Goal: Task Accomplishment & Management: Use online tool/utility

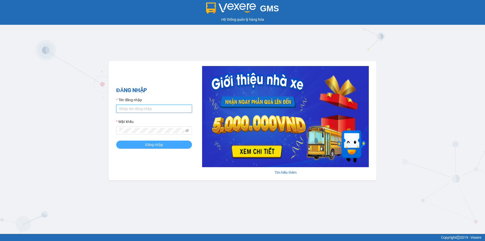
type input "camvan.tienoanh"
click at [166, 146] on button "Đăng nhập" at bounding box center [154, 145] width 76 height 8
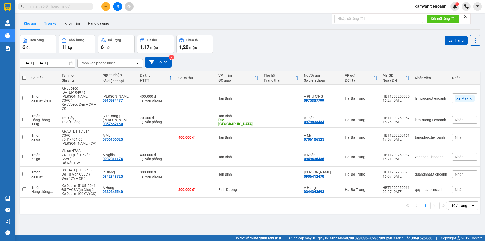
click at [56, 25] on button "Trên xe" at bounding box center [50, 23] width 20 height 12
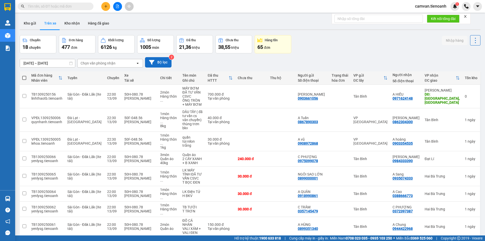
click at [162, 61] on button "Bộ lọc" at bounding box center [158, 62] width 27 height 10
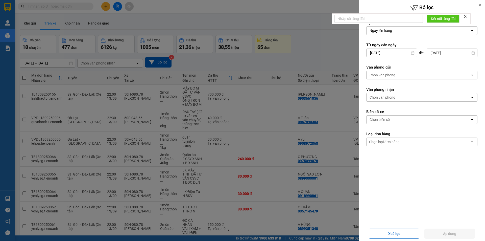
click at [383, 96] on div "Chọn văn phòng" at bounding box center [383, 97] width 26 height 5
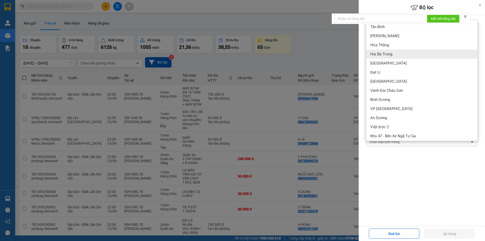
click at [387, 54] on span "Hai Bà Trưng" at bounding box center [381, 54] width 22 height 5
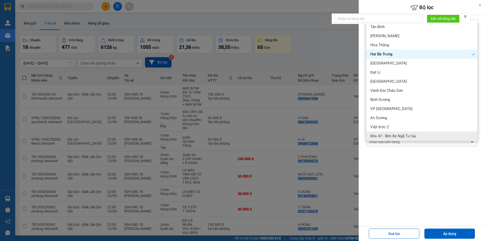
click at [384, 177] on form "Lọc theo Ngày lên hàng open Từ ngày đến ngày 12/09/2025 Press the down arrow ke…" at bounding box center [421, 105] width 111 height 171
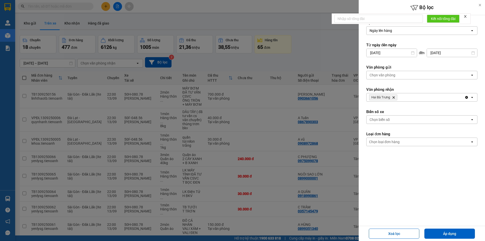
click at [387, 139] on div "Chọn loại đơn hàng" at bounding box center [384, 141] width 31 height 5
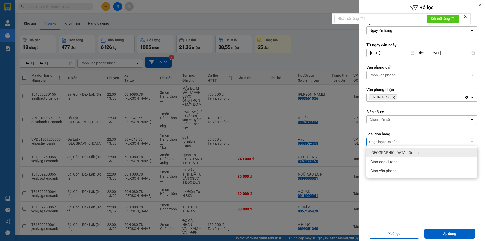
click at [387, 153] on span "Giao tận nơi" at bounding box center [394, 152] width 49 height 5
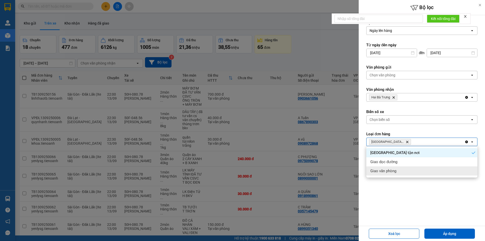
click at [396, 201] on div "Lọc theo Ngày lên hàng open Từ ngày đến ngày 12/09/2025 Press the down arrow ke…" at bounding box center [422, 120] width 126 height 211
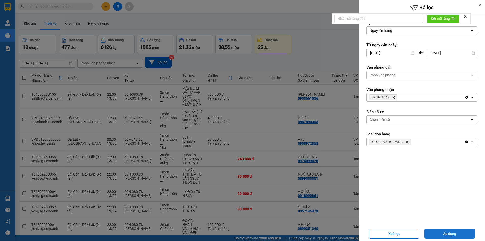
click at [460, 235] on button "Áp dụng" at bounding box center [450, 233] width 51 height 10
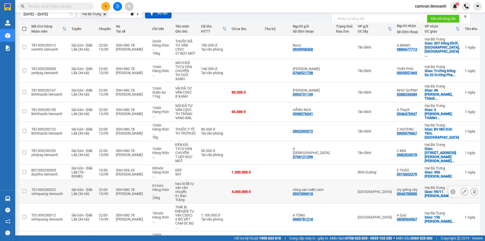
scroll to position [53, 0]
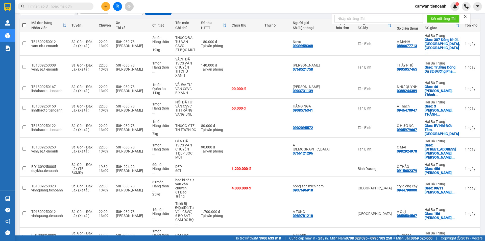
click at [462, 213] on span "100 / trang" at bounding box center [458, 211] width 18 height 5
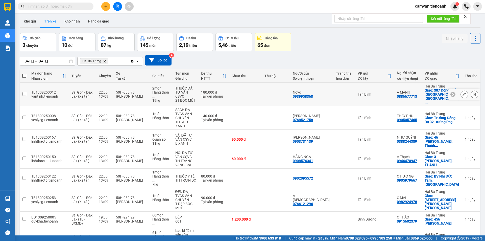
scroll to position [0, 0]
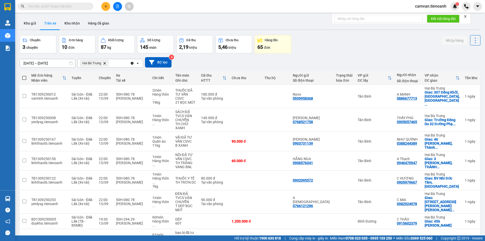
click at [22, 77] on span at bounding box center [24, 78] width 4 height 4
click at [24, 75] on input "checkbox" at bounding box center [24, 75] width 0 height 0
checkbox input "true"
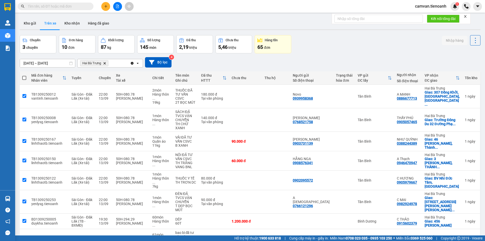
checkbox input "true"
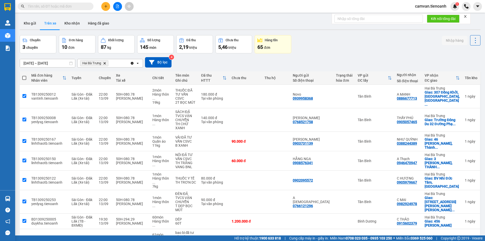
checkbox input "true"
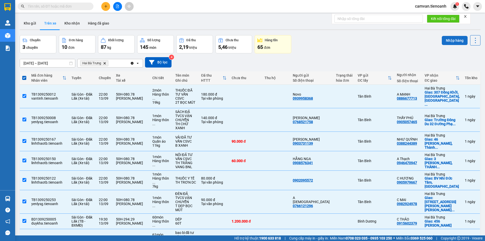
click at [448, 42] on button "Nhập hàng" at bounding box center [455, 40] width 26 height 9
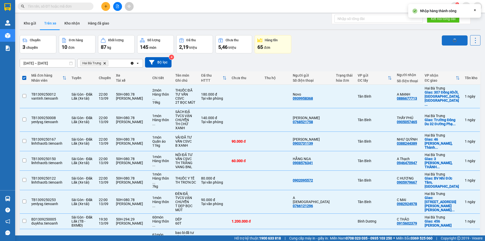
checkbox input "false"
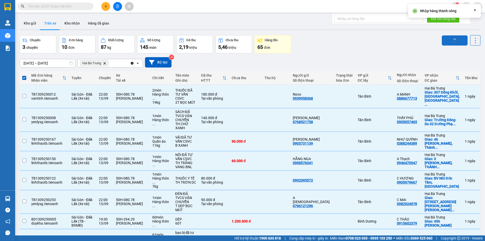
checkbox input "false"
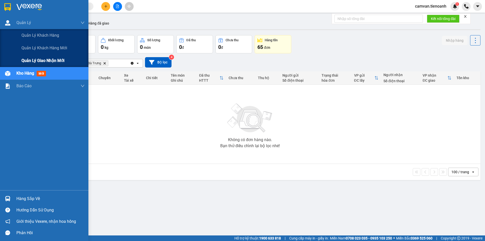
click at [34, 59] on span "Quản lý giao nhận mới" at bounding box center [42, 60] width 43 height 6
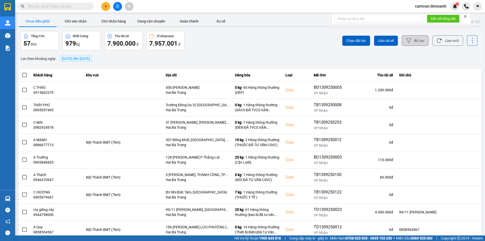
click at [410, 38] on button "Bộ lọc" at bounding box center [415, 40] width 27 height 10
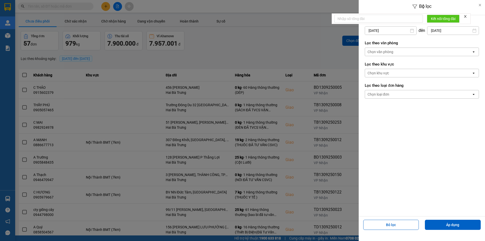
click at [383, 51] on div "Chọn văn phòng" at bounding box center [381, 51] width 26 height 5
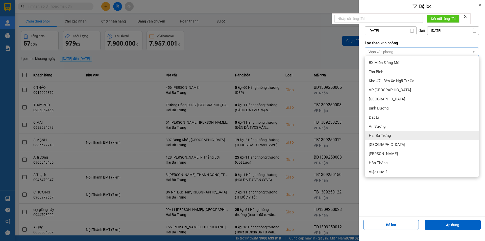
click at [380, 133] on span "Hai Bà Trưng" at bounding box center [380, 135] width 22 height 5
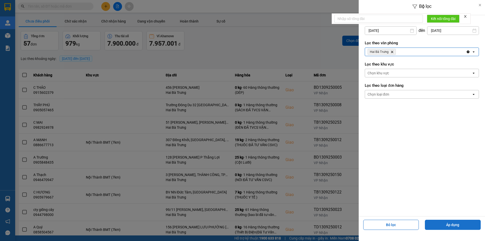
click at [452, 226] on button "Áp dụng" at bounding box center [453, 225] width 56 height 10
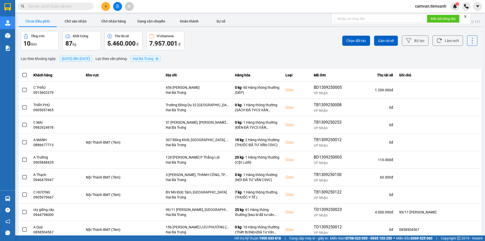
scroll to position [32, 0]
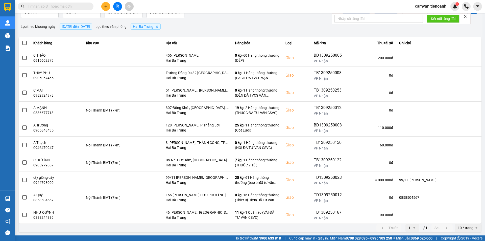
click at [475, 228] on icon "open" at bounding box center [477, 228] width 4 height 4
click at [471, 219] on div "100 / trang" at bounding box center [464, 216] width 18 height 5
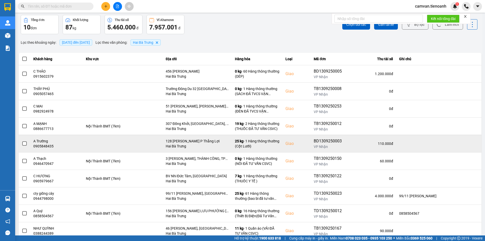
scroll to position [0, 0]
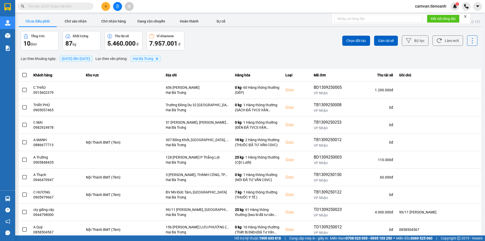
click at [26, 73] on span at bounding box center [24, 75] width 5 height 5
click at [22, 72] on input "checkbox" at bounding box center [22, 72] width 0 height 0
click at [381, 39] on span "Gán tài xế" at bounding box center [386, 40] width 16 height 5
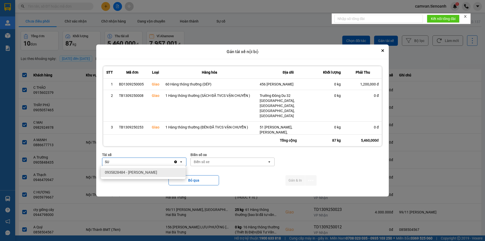
type input "SU"
click at [140, 173] on span "0935828484 - Bùi Văn Sức" at bounding box center [131, 172] width 52 height 5
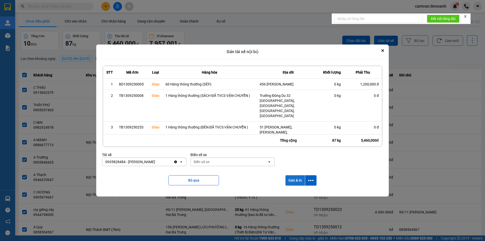
click at [291, 181] on button "Gán & In" at bounding box center [295, 180] width 19 height 10
